Goal: Find specific page/section: Find specific page/section

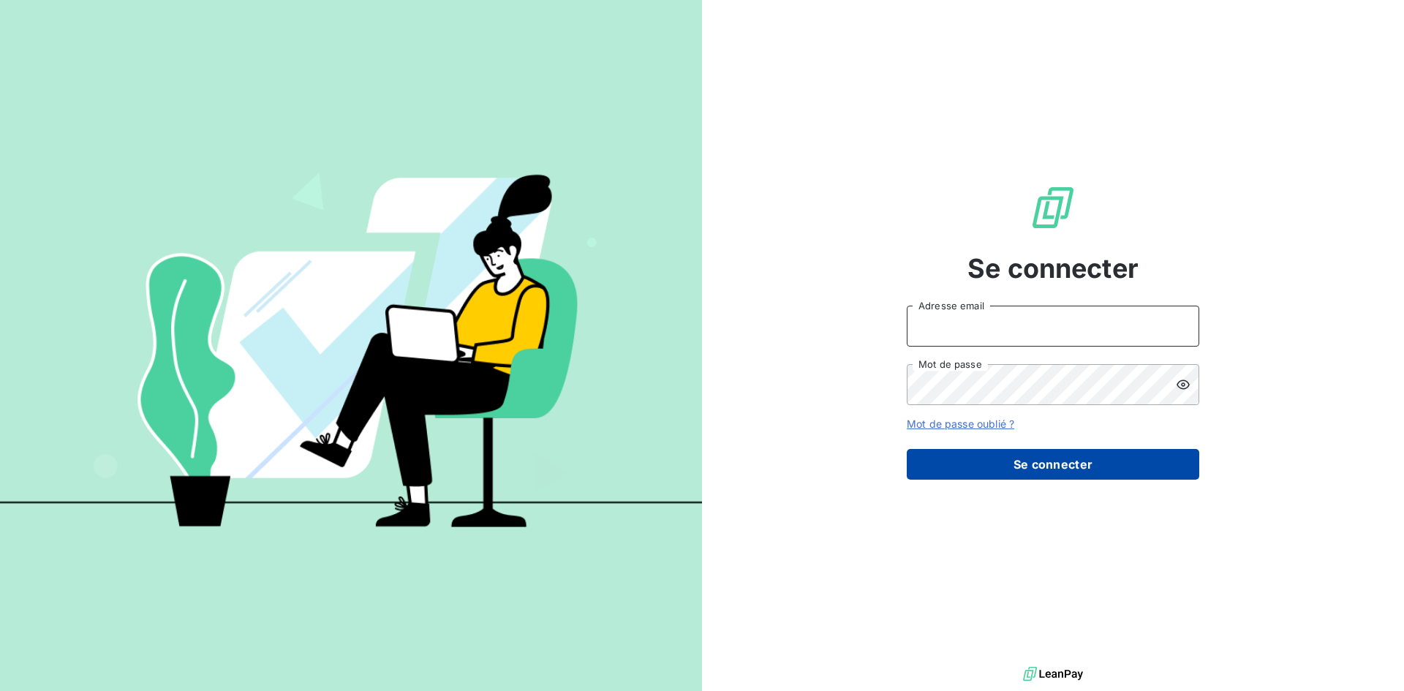
type input "[EMAIL_ADDRESS][PERSON_NAME][DOMAIN_NAME]"
click at [1087, 459] on button "Se connecter" at bounding box center [1053, 464] width 293 height 31
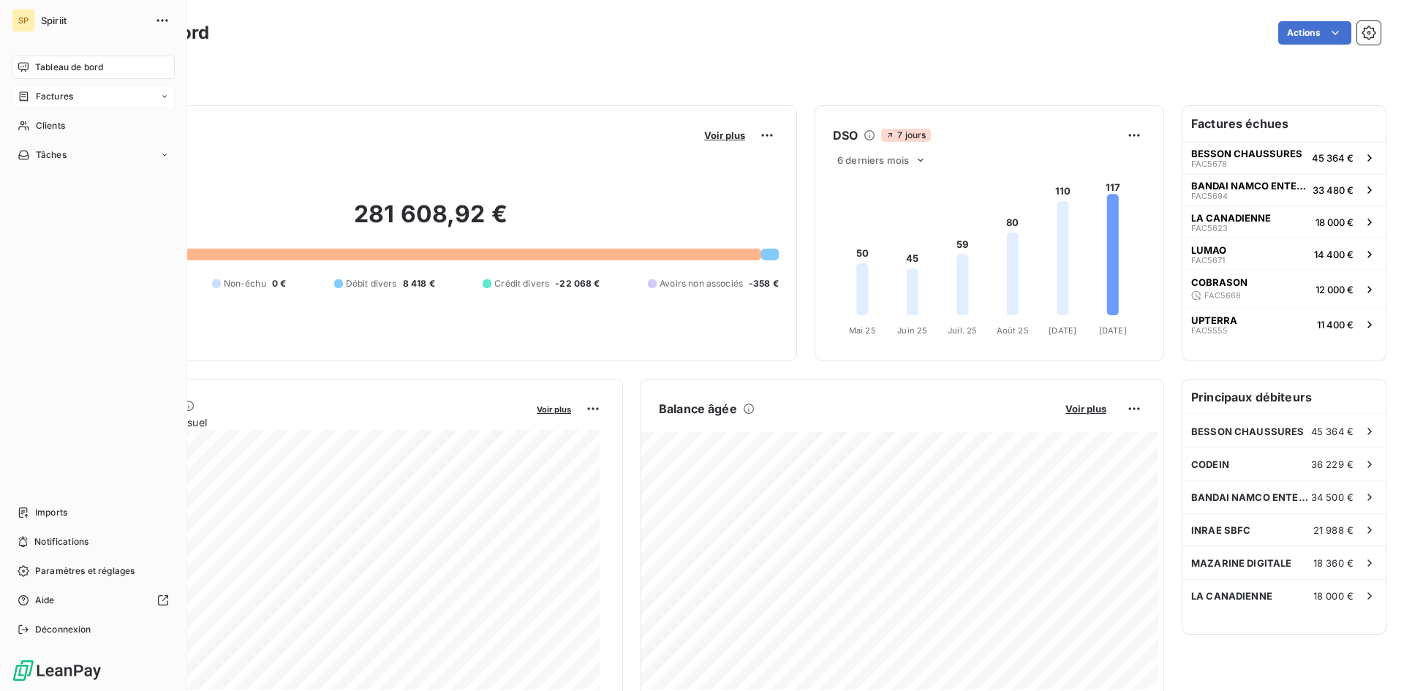
click at [33, 99] on div "Factures" at bounding box center [46, 96] width 56 height 13
